Goal: Task Accomplishment & Management: Use online tool/utility

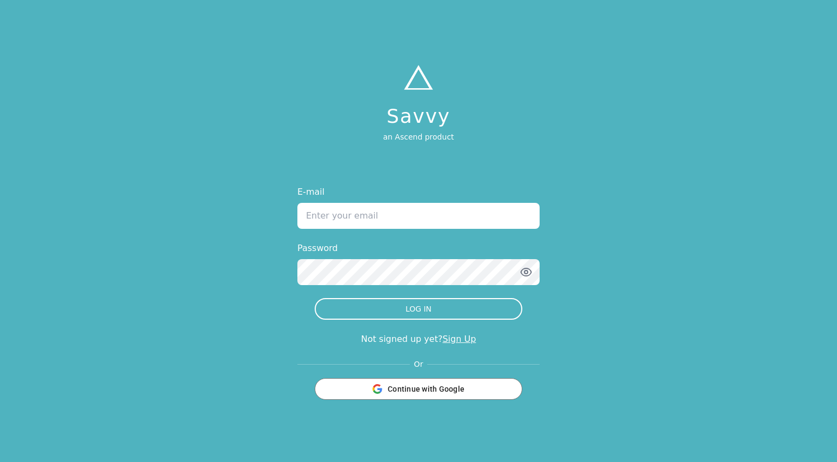
click at [469, 212] on input "E-mail" at bounding box center [418, 216] width 242 height 26
type input "[EMAIL_ADDRESS][DOMAIN_NAME]"
click at [315, 298] on button "LOG IN" at bounding box center [419, 309] width 208 height 22
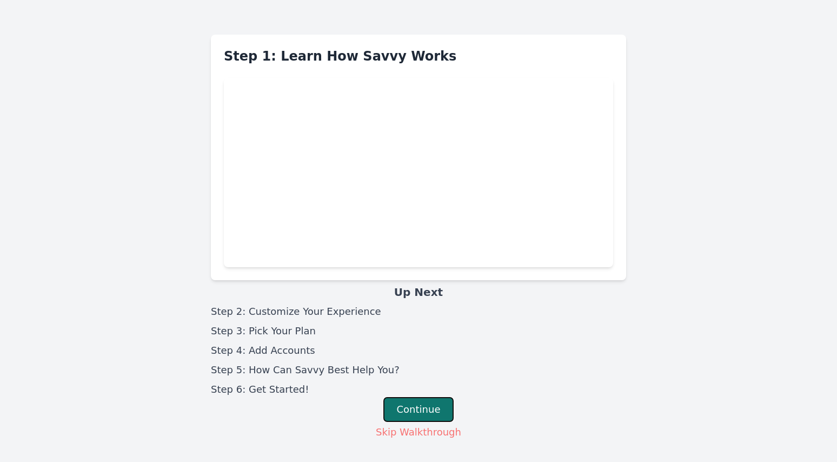
click at [432, 409] on button "Continue" at bounding box center [418, 409] width 71 height 25
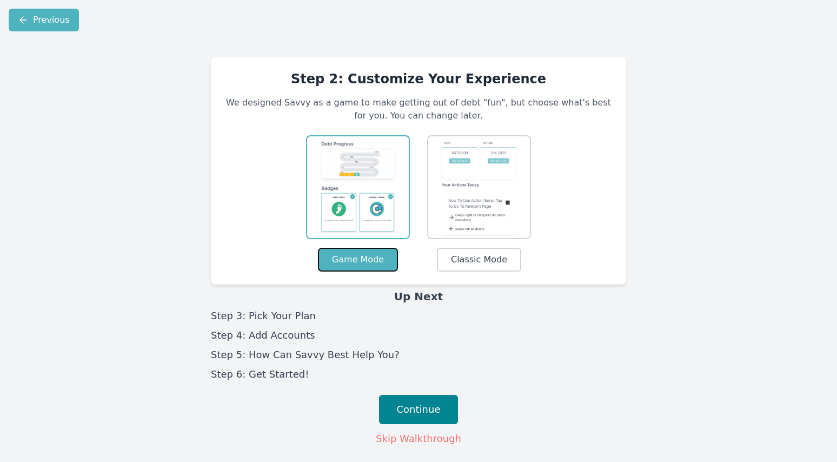
click at [346, 259] on button "Game Mode" at bounding box center [358, 260] width 80 height 24
click at [478, 255] on button "Classic Mode" at bounding box center [479, 260] width 84 height 24
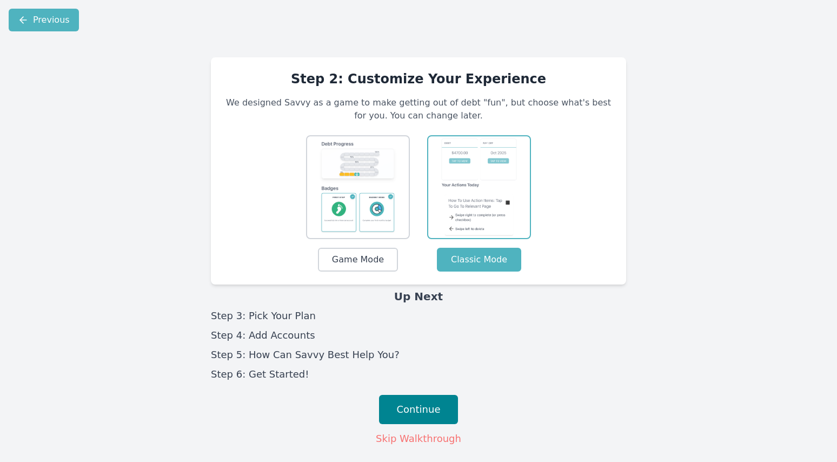
click at [351, 204] on img at bounding box center [358, 186] width 76 height 91
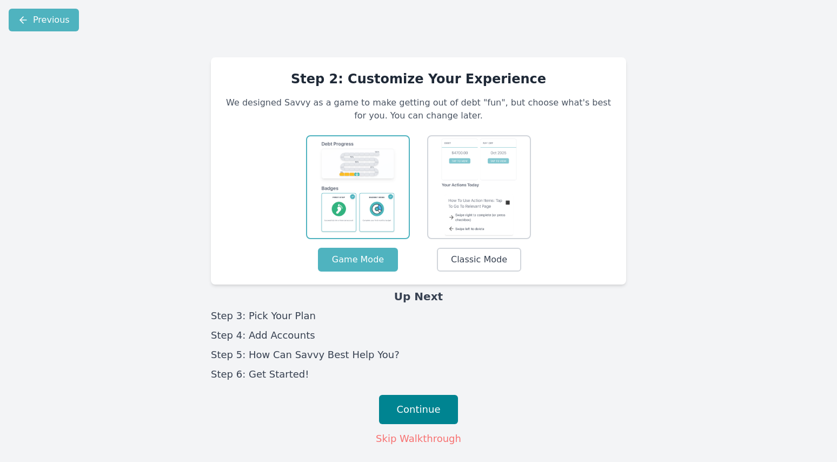
click at [351, 204] on img at bounding box center [358, 186] width 76 height 91
click at [421, 409] on button "Continue" at bounding box center [418, 409] width 79 height 29
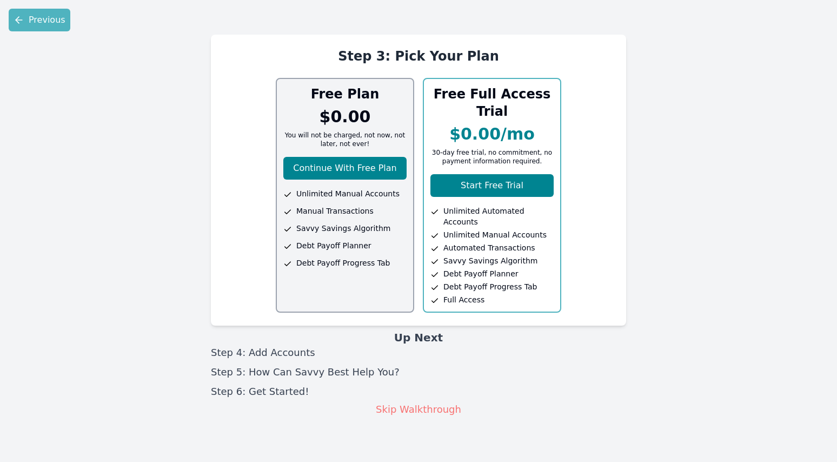
click at [342, 241] on span "Debt Payoff Planner" at bounding box center [333, 245] width 75 height 11
click at [365, 160] on button "Continue With Free Plan" at bounding box center [344, 168] width 123 height 23
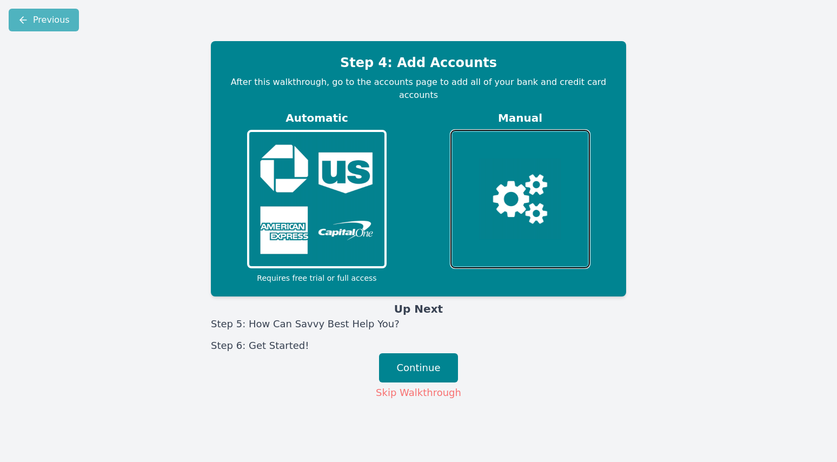
click at [467, 215] on button at bounding box center [519, 199] width 139 height 138
